Goal: Task Accomplishment & Management: Use online tool/utility

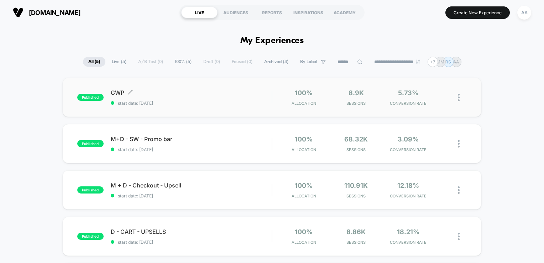
click at [93, 99] on span "published" at bounding box center [90, 97] width 26 height 7
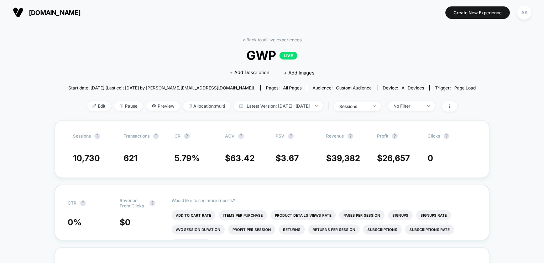
click at [93, 99] on div "< Back to all live experiences GWP LIVE Click to edit experience details + Add …" at bounding box center [272, 78] width 408 height 83
click at [93, 107] on img at bounding box center [95, 106] width 4 height 4
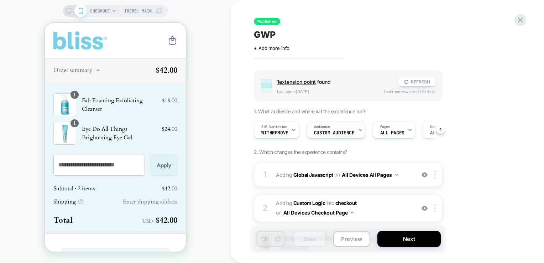
click at [325, 129] on div "Audience Custom Audience" at bounding box center [334, 130] width 55 height 16
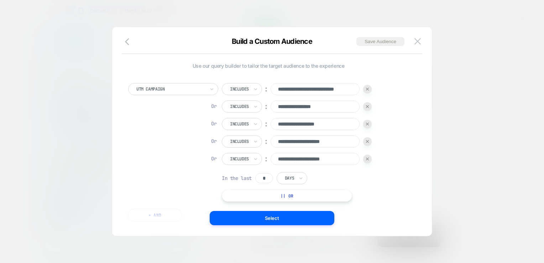
click at [295, 194] on button "|| Or" at bounding box center [287, 195] width 130 height 12
click at [238, 178] on div "Is" at bounding box center [235, 176] width 26 height 12
click at [236, 173] on div "Is" at bounding box center [235, 176] width 26 height 12
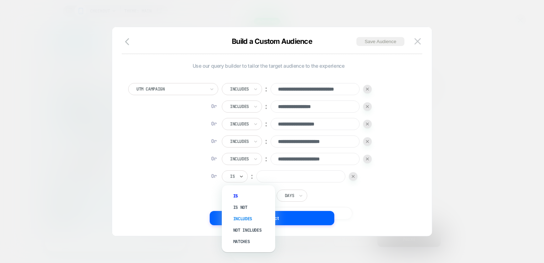
click at [244, 219] on div "Includes" at bounding box center [252, 218] width 46 height 11
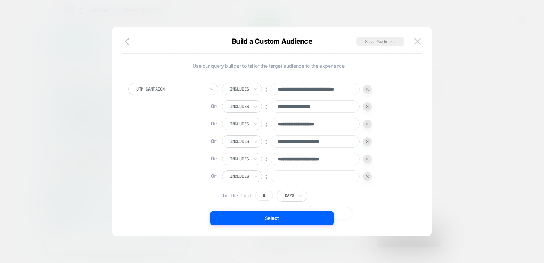
click at [293, 170] on input at bounding box center [315, 176] width 89 height 12
paste input "**********"
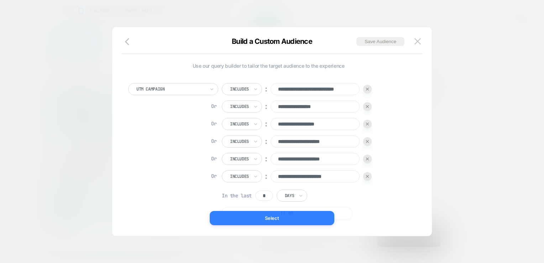
type input "**********"
click at [294, 216] on button "Select" at bounding box center [272, 218] width 125 height 14
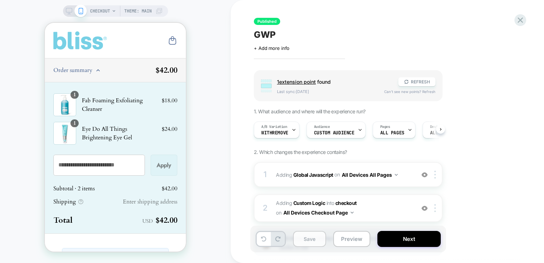
click at [308, 243] on button "Save" at bounding box center [309, 239] width 33 height 16
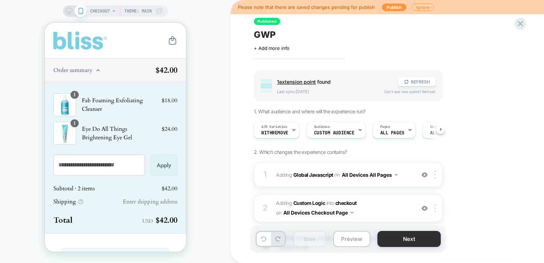
click at [393, 240] on button "Next" at bounding box center [408, 239] width 63 height 16
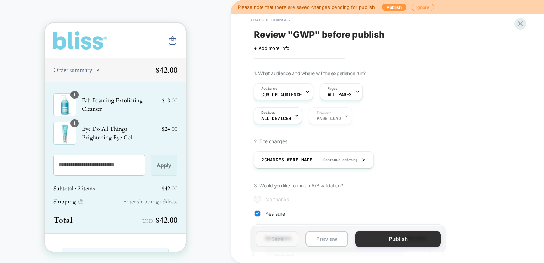
click at [417, 234] on button "Publish" at bounding box center [397, 239] width 85 height 16
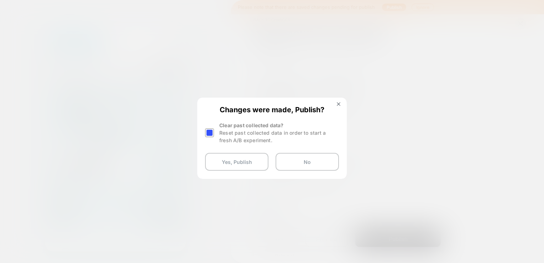
click at [209, 130] on div at bounding box center [209, 132] width 9 height 9
click at [221, 160] on button "Yes, Publish" at bounding box center [236, 162] width 63 height 18
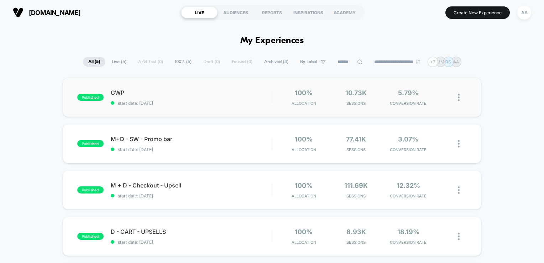
click at [87, 96] on span "published" at bounding box center [90, 97] width 26 height 7
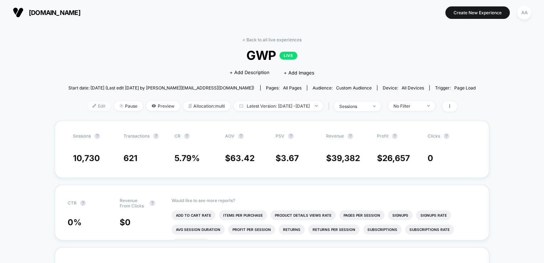
click at [87, 108] on span "Edit" at bounding box center [98, 106] width 23 height 10
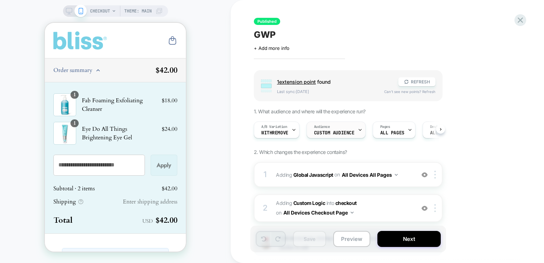
click at [321, 131] on span "Custom Audience" at bounding box center [334, 132] width 41 height 5
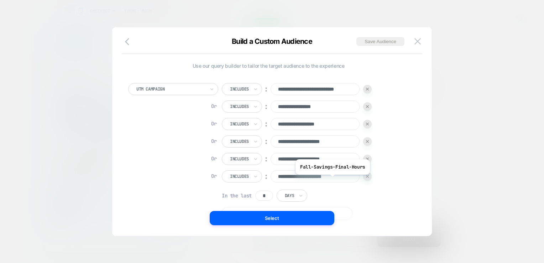
click at [330, 179] on input "**********" at bounding box center [315, 176] width 89 height 12
paste input "**********"
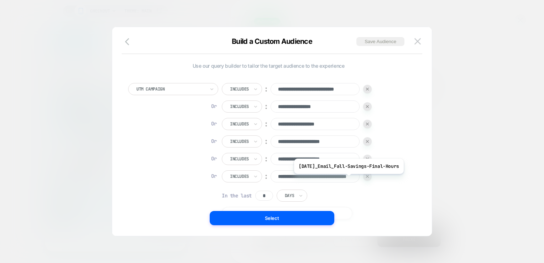
scroll to position [0, 39]
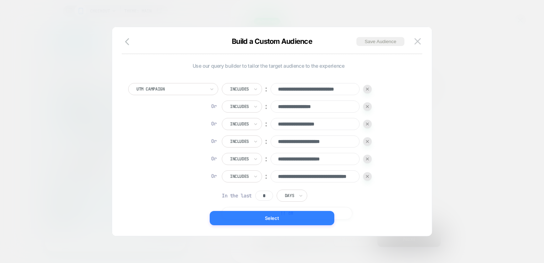
type input "**********"
click at [279, 216] on button "Select" at bounding box center [272, 218] width 125 height 14
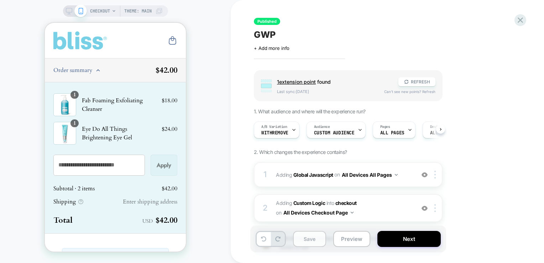
click at [307, 234] on button "Save" at bounding box center [309, 239] width 33 height 16
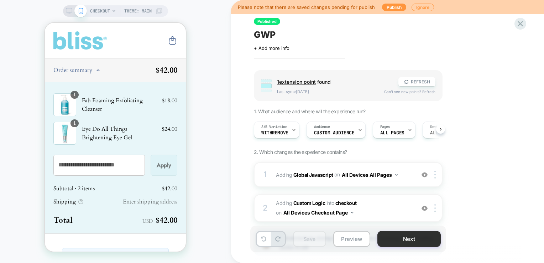
click at [393, 243] on button "Next" at bounding box center [408, 239] width 63 height 16
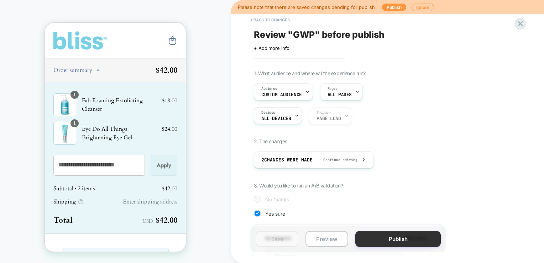
click at [360, 237] on button "Publish" at bounding box center [397, 239] width 85 height 16
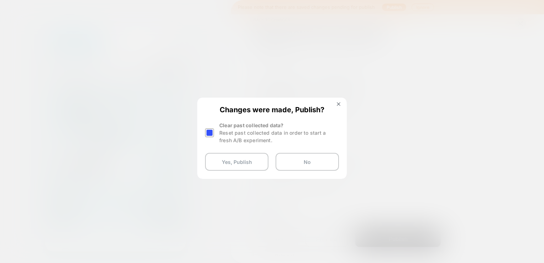
click at [208, 130] on div at bounding box center [209, 132] width 9 height 9
click at [230, 165] on button "Yes, Publish" at bounding box center [236, 162] width 63 height 18
